Goal: Task Accomplishment & Management: Use online tool/utility

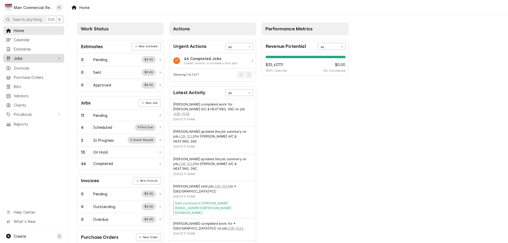
click at [20, 57] on span "Jobs" at bounding box center [34, 59] width 40 height 6
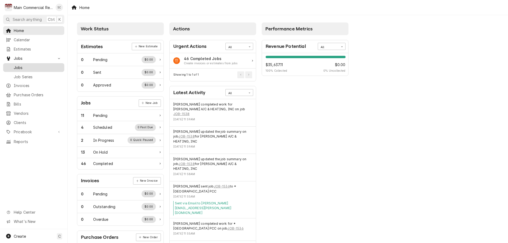
click at [17, 66] on span "Jobs" at bounding box center [38, 68] width 48 height 6
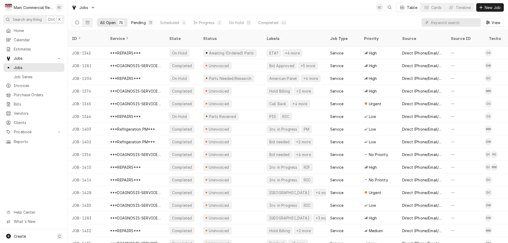
click at [139, 22] on div "Pending" at bounding box center [138, 23] width 15 height 6
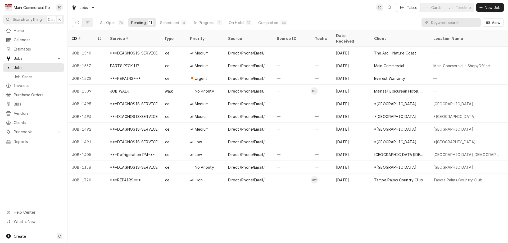
scroll to position [0, 149]
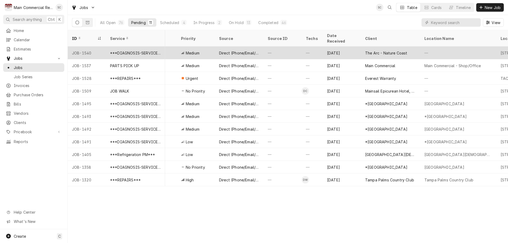
click at [386, 50] on div "The Arc - Nature Coast" at bounding box center [386, 53] width 42 height 6
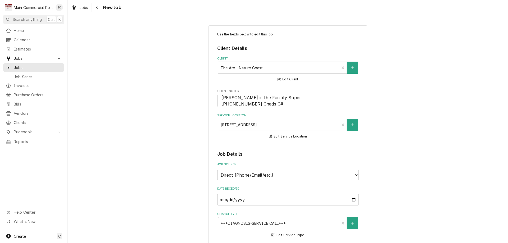
type textarea "x"
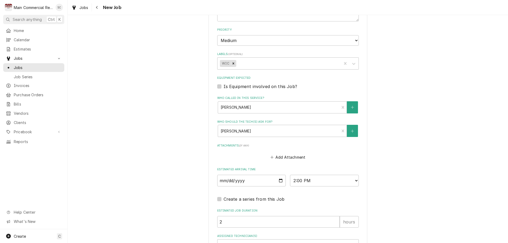
scroll to position [344, 0]
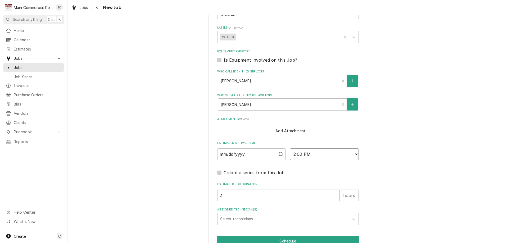
click at [307, 154] on select "AM / PM 6:00 AM 6:15 AM 6:30 AM 6:45 AM 7:00 AM 7:15 AM 7:30 AM 7:45 AM 8:00 AM…" at bounding box center [324, 155] width 69 height 12
select select "13:30:00"
click at [290, 149] on select "AM / PM 6:00 AM 6:15 AM 6:30 AM 6:45 AM 7:00 AM 7:15 AM 7:30 AM 7:45 AM 8:00 AM…" at bounding box center [324, 155] width 69 height 12
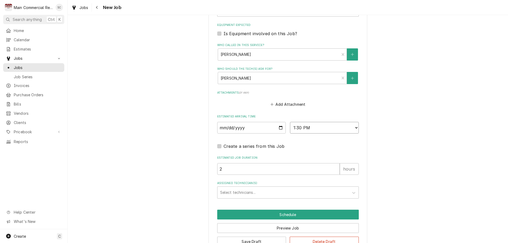
scroll to position [386, 0]
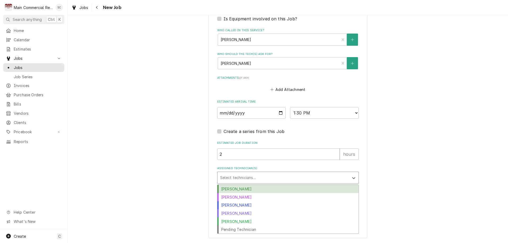
click at [237, 176] on div "Assigned Technician(s)" at bounding box center [283, 178] width 126 height 10
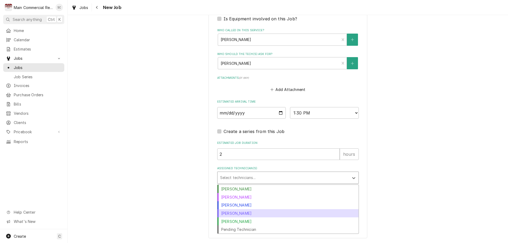
click at [231, 214] on div "Mike Marchese" at bounding box center [288, 213] width 141 height 8
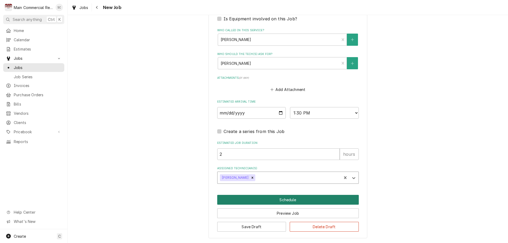
click at [248, 201] on button "Schedule" at bounding box center [288, 200] width 142 height 10
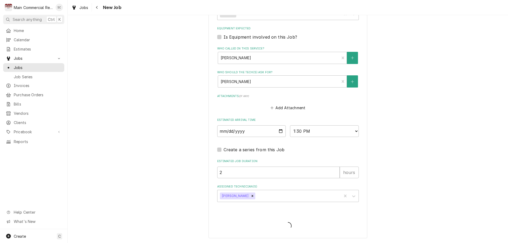
scroll to position [367, 0]
type textarea "x"
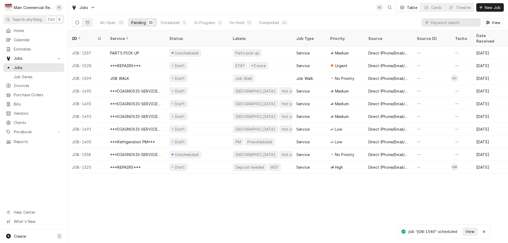
click at [16, 6] on div "Main Commercial Refrigeration Service" at bounding box center [33, 8] width 39 height 6
